Goal: Download file/media: Download file/media

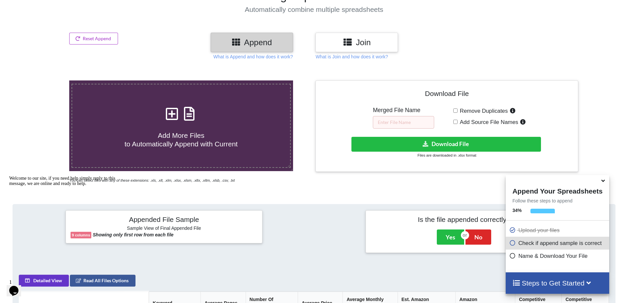
scroll to position [5, 0]
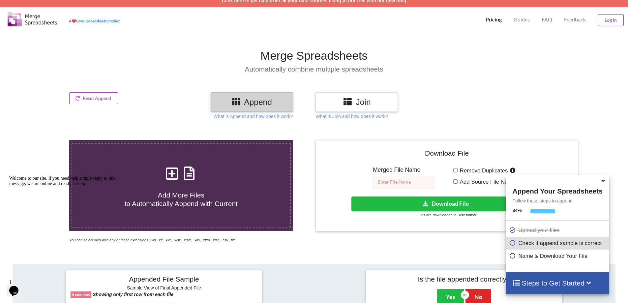
click at [391, 182] on input "text" at bounding box center [403, 182] width 61 height 13
type input "keywords"
click at [446, 202] on button "Download File" at bounding box center [445, 203] width 189 height 15
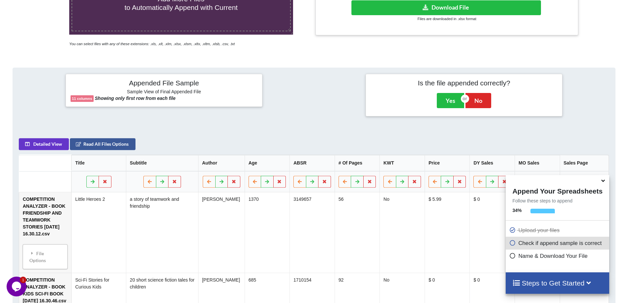
scroll to position [137, 0]
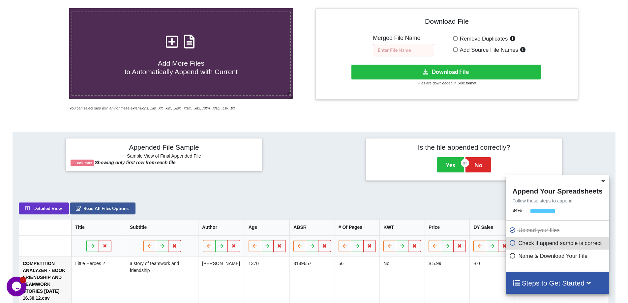
click at [400, 50] on input "text" at bounding box center [403, 50] width 61 height 13
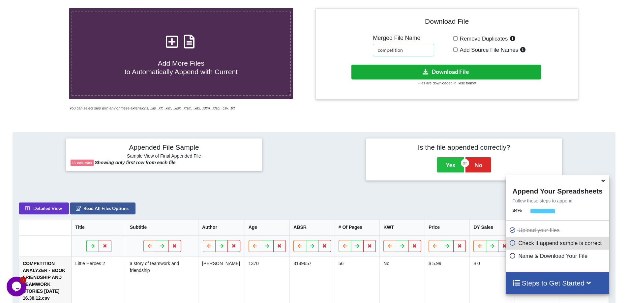
type input "competition"
click at [442, 71] on button "Download File" at bounding box center [445, 72] width 189 height 15
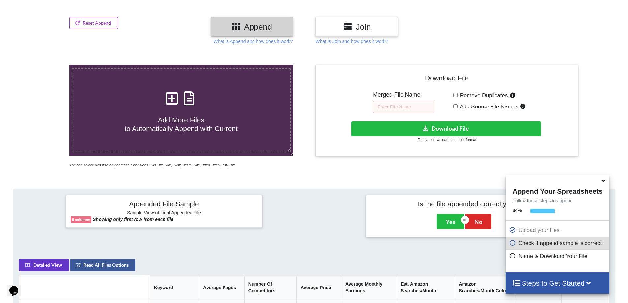
scroll to position [71, 0]
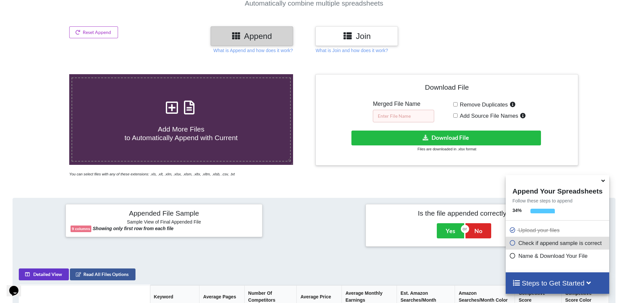
click at [395, 117] on input "text" at bounding box center [403, 116] width 61 height 13
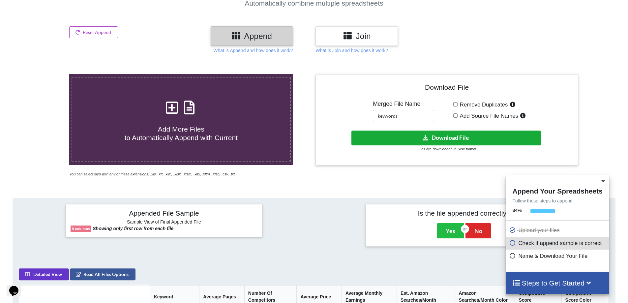
type input "keywords"
click at [448, 138] on button "Download File" at bounding box center [445, 137] width 189 height 15
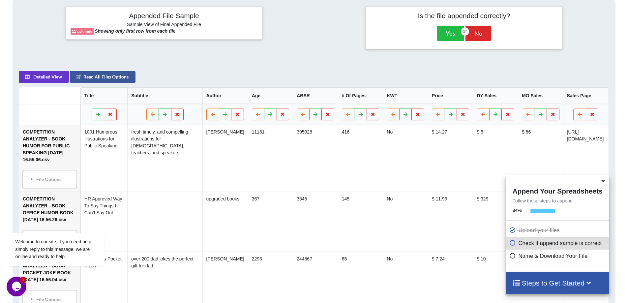
scroll to position [137, 0]
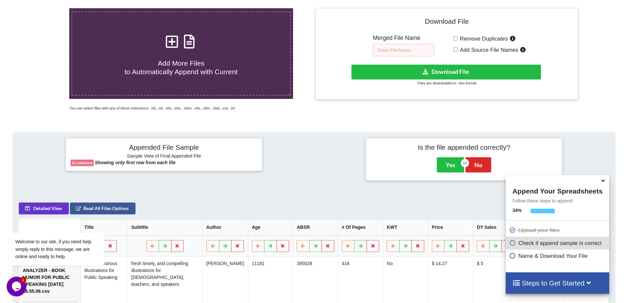
click at [410, 52] on input "text" at bounding box center [403, 50] width 61 height 13
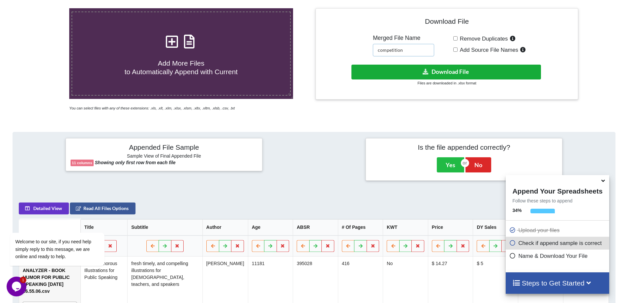
type input "competition"
click at [466, 71] on button "Download File" at bounding box center [445, 72] width 189 height 15
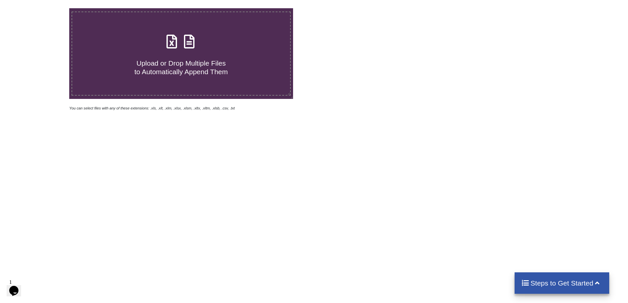
click at [154, 302] on div "Append Join What is Append and how does it work? What is Join and how does it w…" at bounding box center [314, 135] width 628 height 351
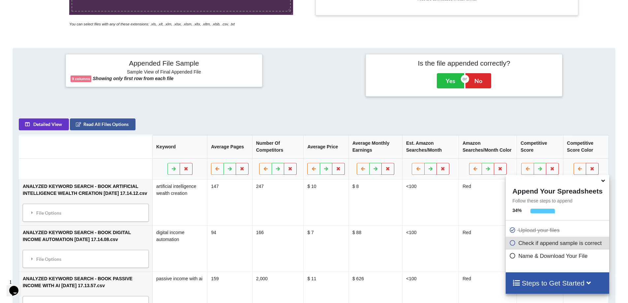
scroll to position [170, 0]
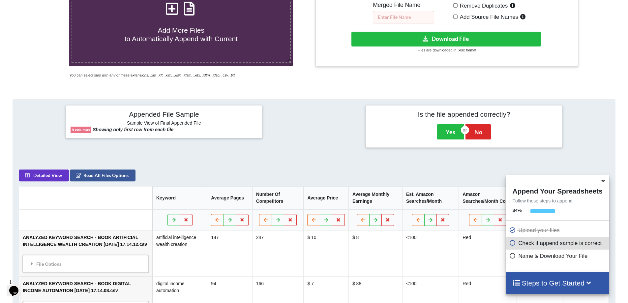
click at [401, 15] on input "text" at bounding box center [403, 17] width 61 height 13
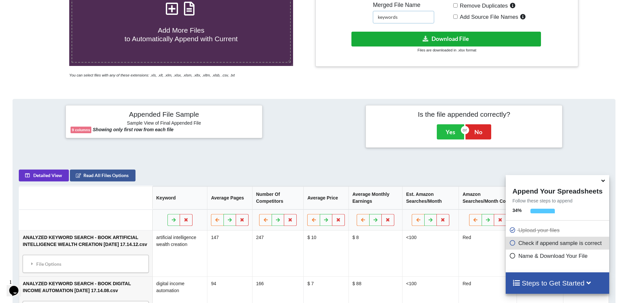
type input "keywords"
click at [435, 38] on button "Download File" at bounding box center [445, 39] width 189 height 15
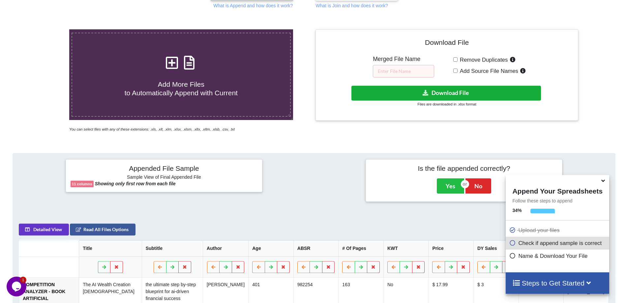
scroll to position [104, 0]
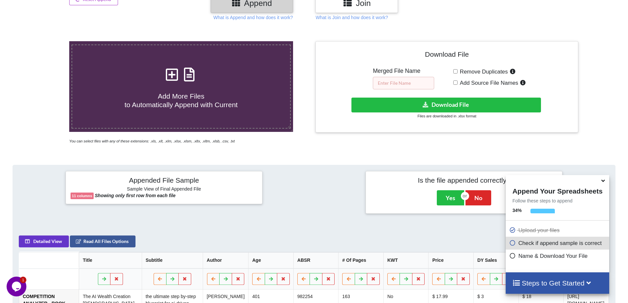
click at [406, 79] on input "text" at bounding box center [403, 83] width 61 height 13
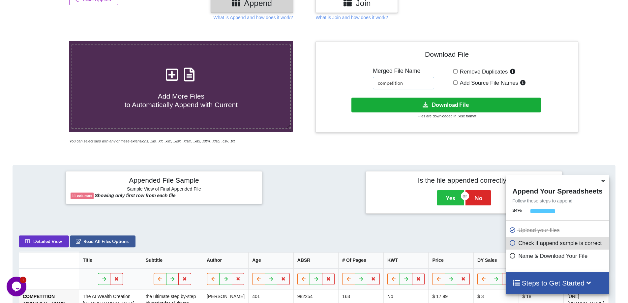
type input "competition"
click at [466, 103] on button "Download File" at bounding box center [445, 105] width 189 height 15
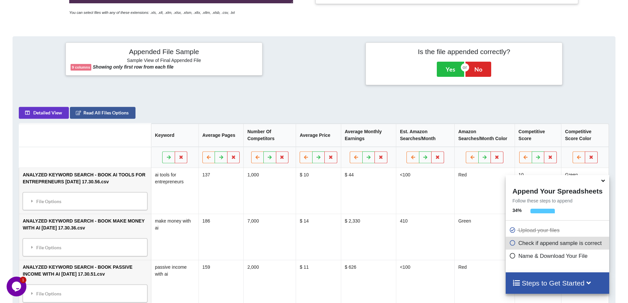
scroll to position [170, 0]
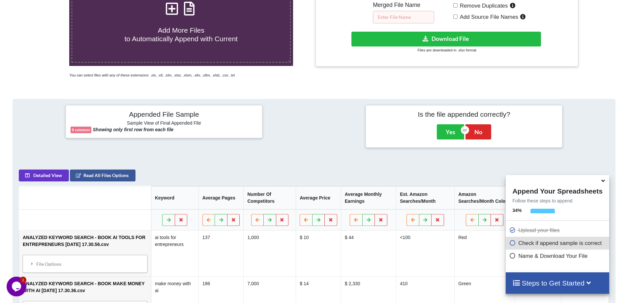
click at [398, 15] on input "text" at bounding box center [403, 17] width 61 height 13
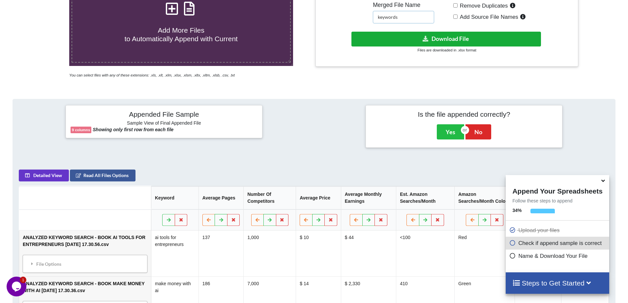
type input "keywords"
click at [455, 40] on button "Download File" at bounding box center [445, 39] width 189 height 15
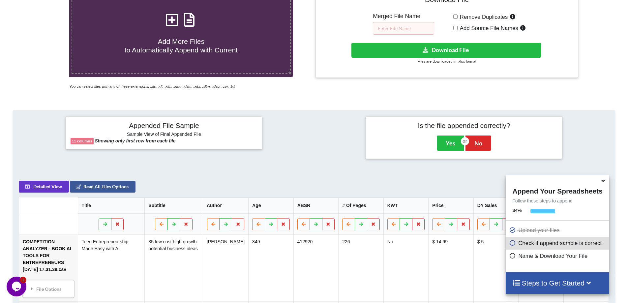
scroll to position [137, 0]
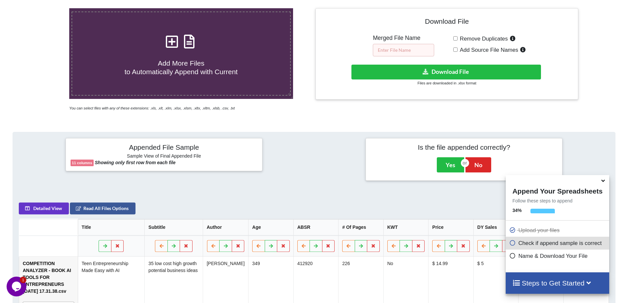
click at [410, 50] on input "text" at bounding box center [403, 50] width 61 height 13
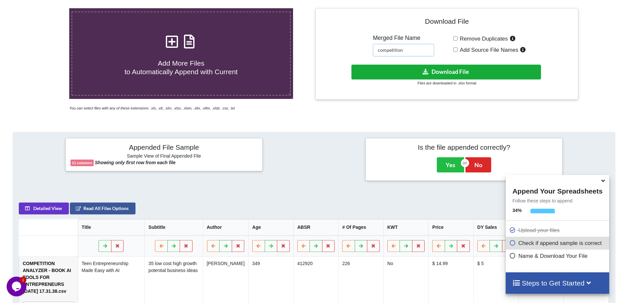
type input "competition"
click at [461, 74] on button "Download File" at bounding box center [445, 72] width 189 height 15
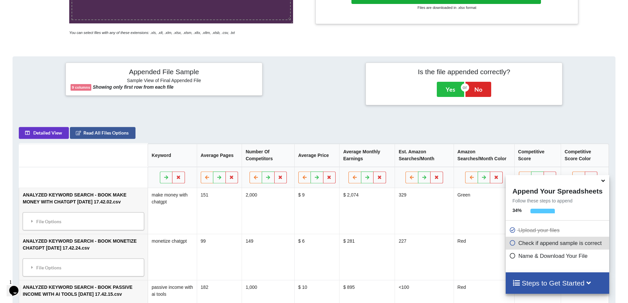
scroll to position [137, 0]
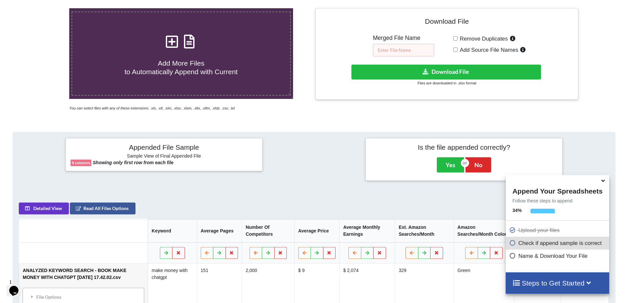
click at [402, 49] on input "text" at bounding box center [403, 50] width 61 height 13
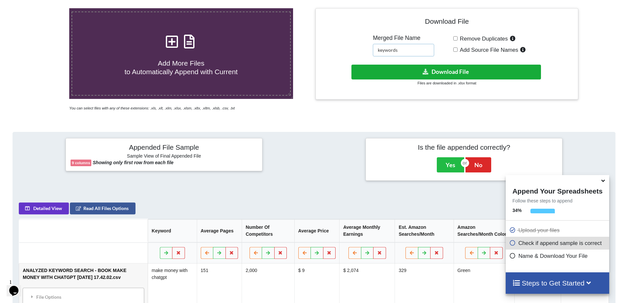
type input "keywords"
click at [438, 67] on button "Download File" at bounding box center [445, 72] width 189 height 15
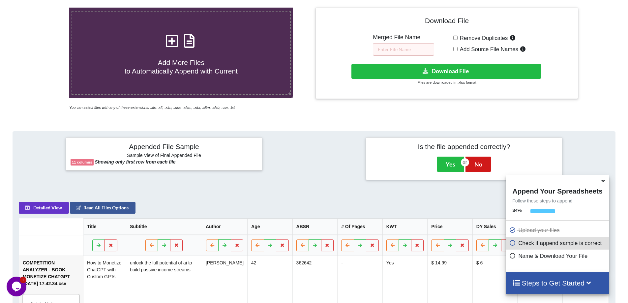
scroll to position [137, 0]
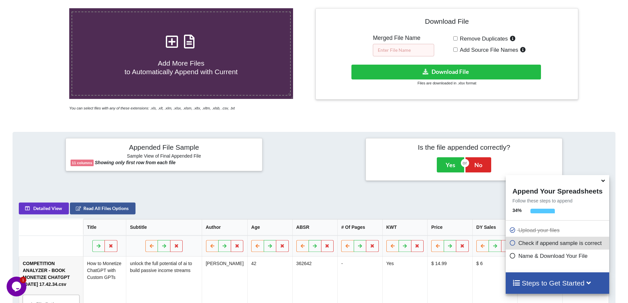
click at [399, 48] on input "text" at bounding box center [403, 50] width 61 height 13
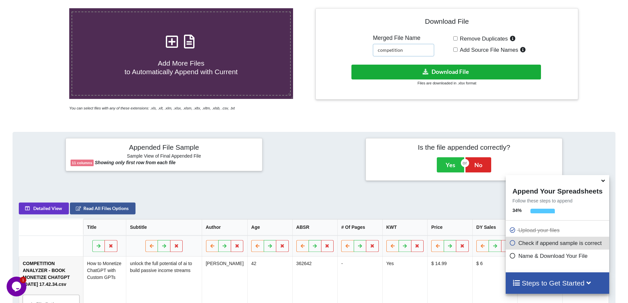
type input "competition"
click at [436, 71] on button "Download File" at bounding box center [445, 72] width 189 height 15
